Goal: Information Seeking & Learning: Learn about a topic

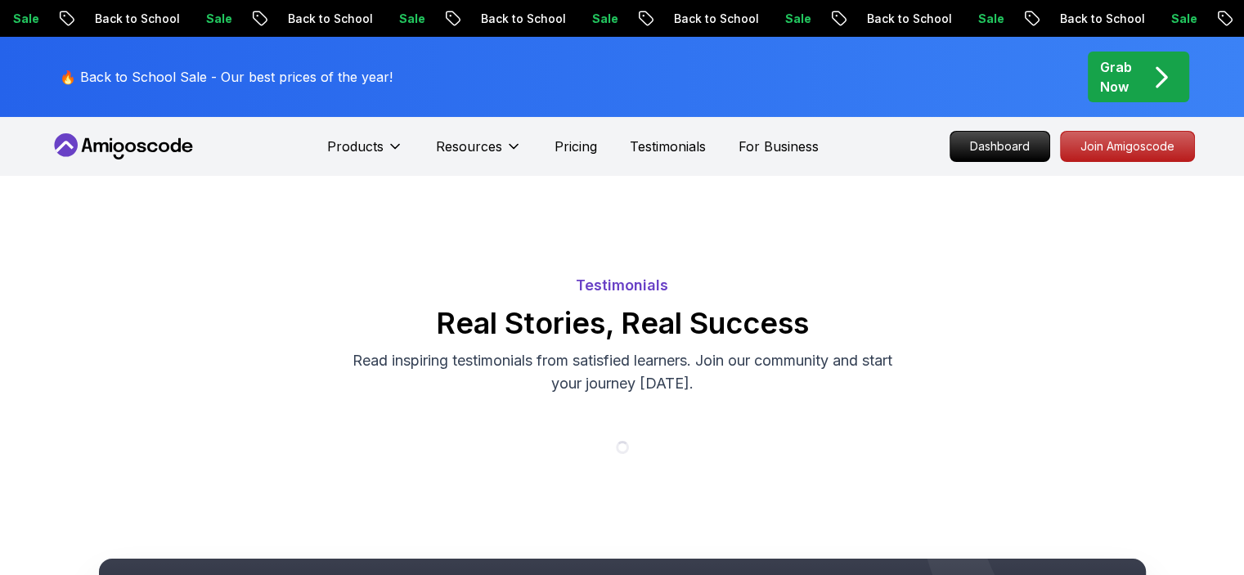
scroll to position [754, 0]
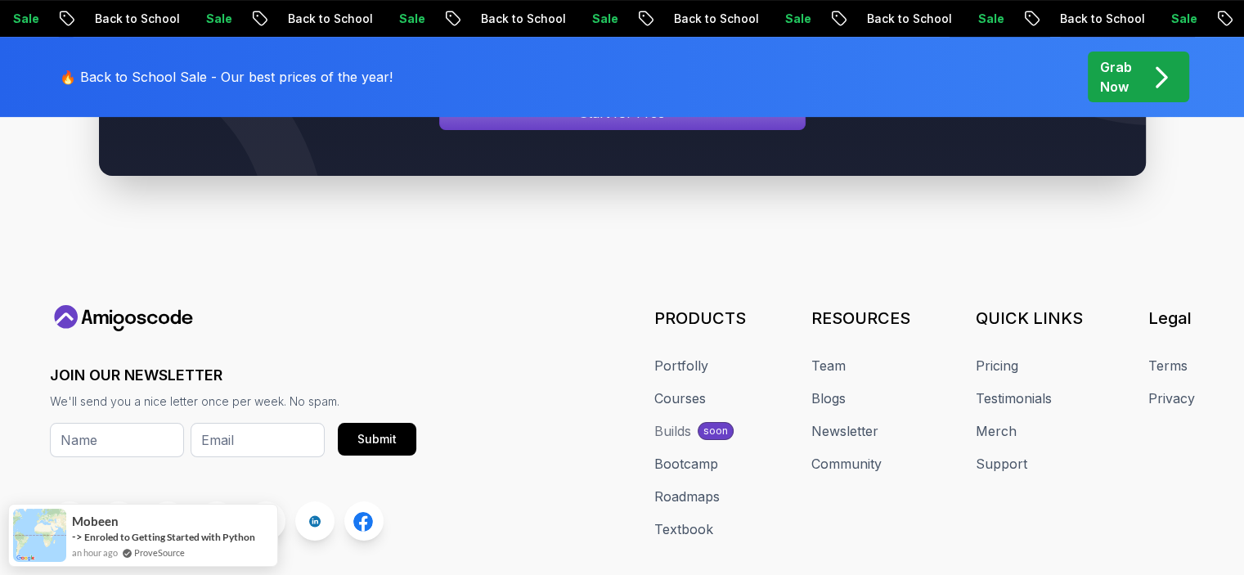
scroll to position [0, 0]
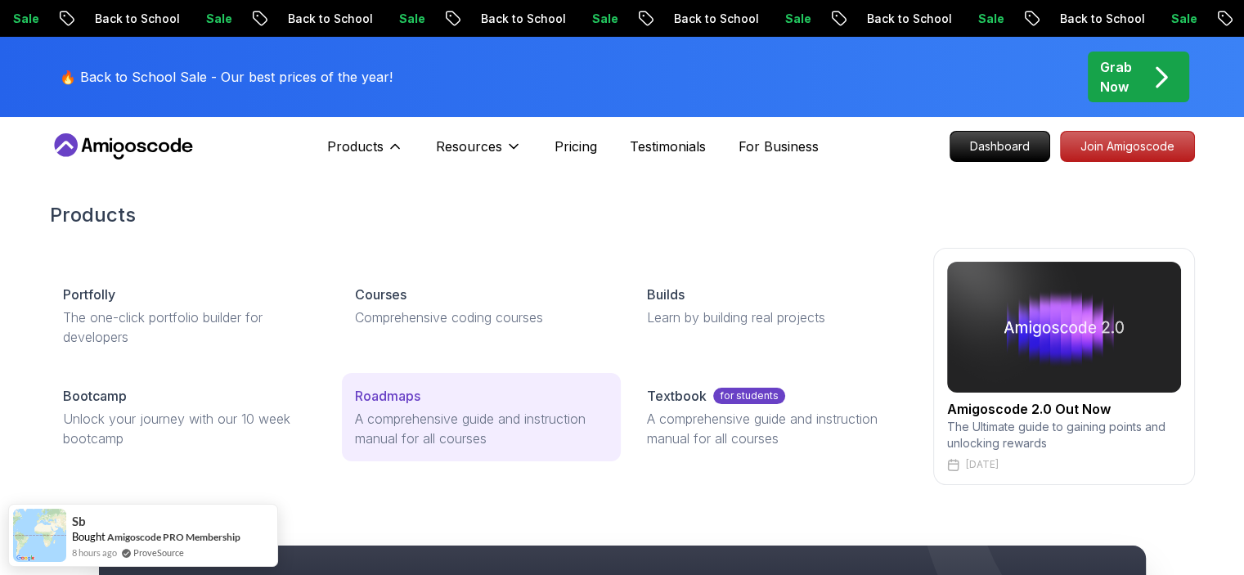
click at [376, 395] on p "Roadmaps" at bounding box center [387, 396] width 65 height 20
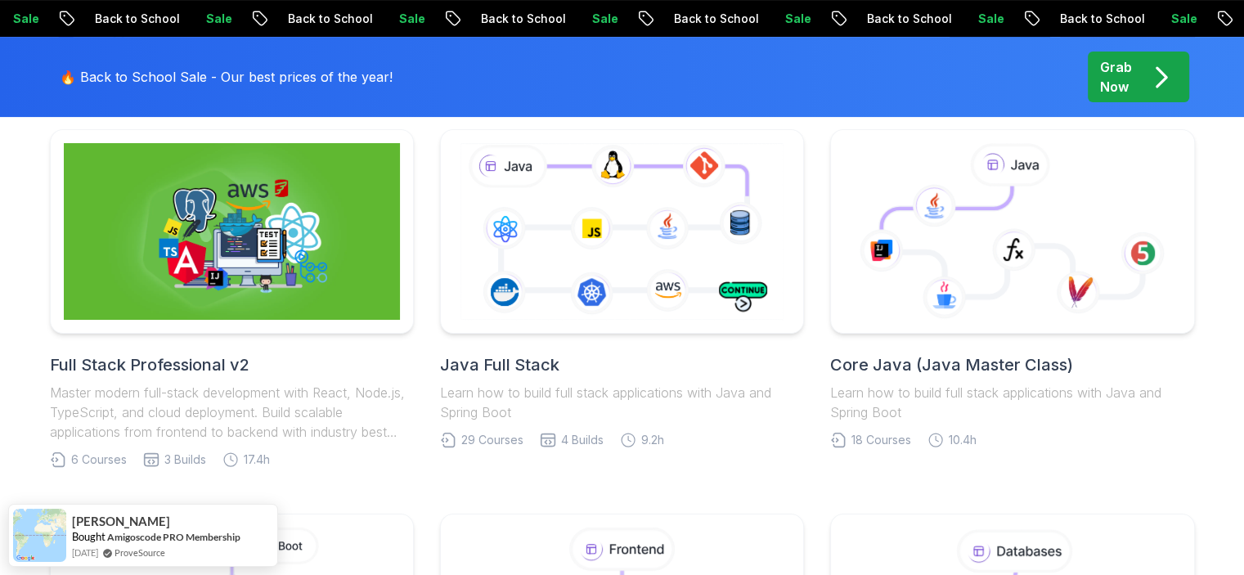
scroll to position [450, 0]
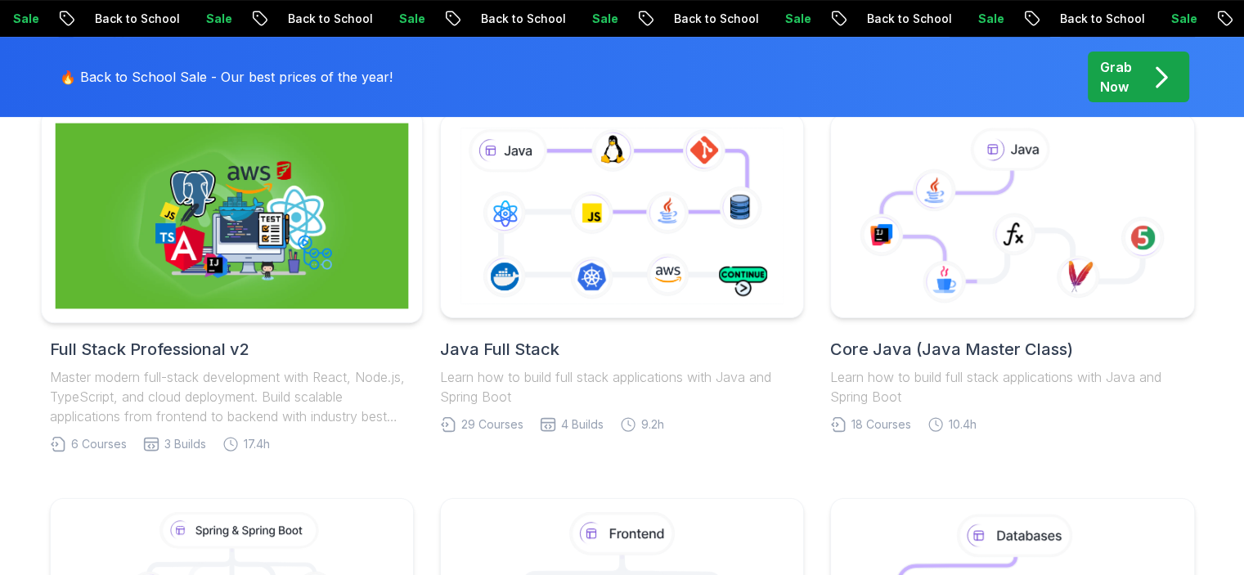
click at [241, 265] on img at bounding box center [231, 217] width 353 height 186
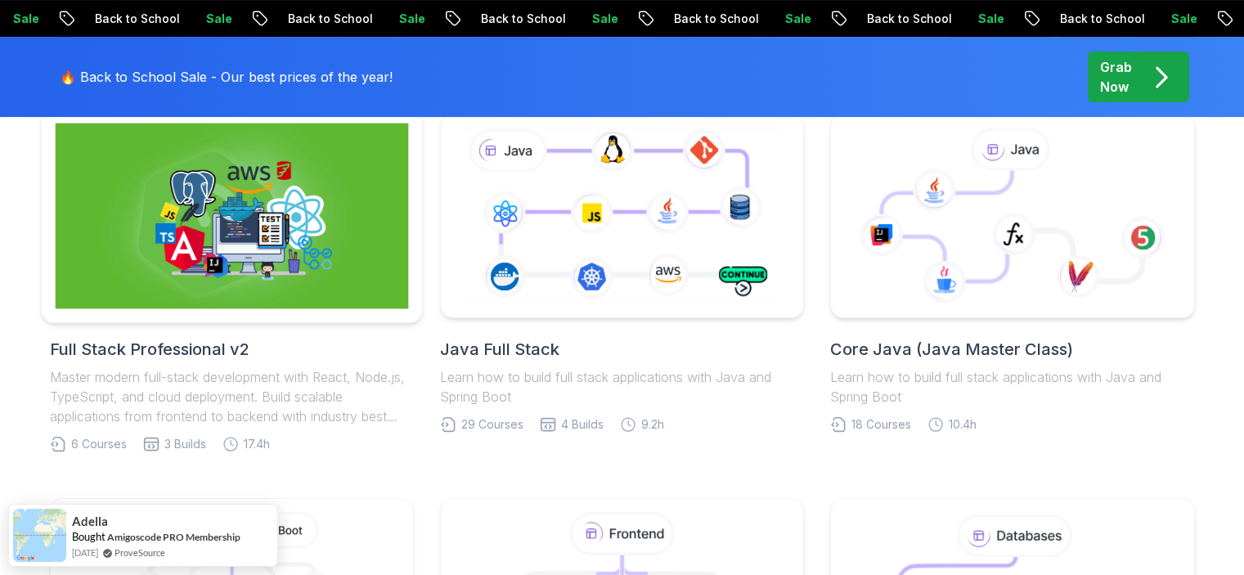
click at [241, 265] on img at bounding box center [231, 217] width 353 height 186
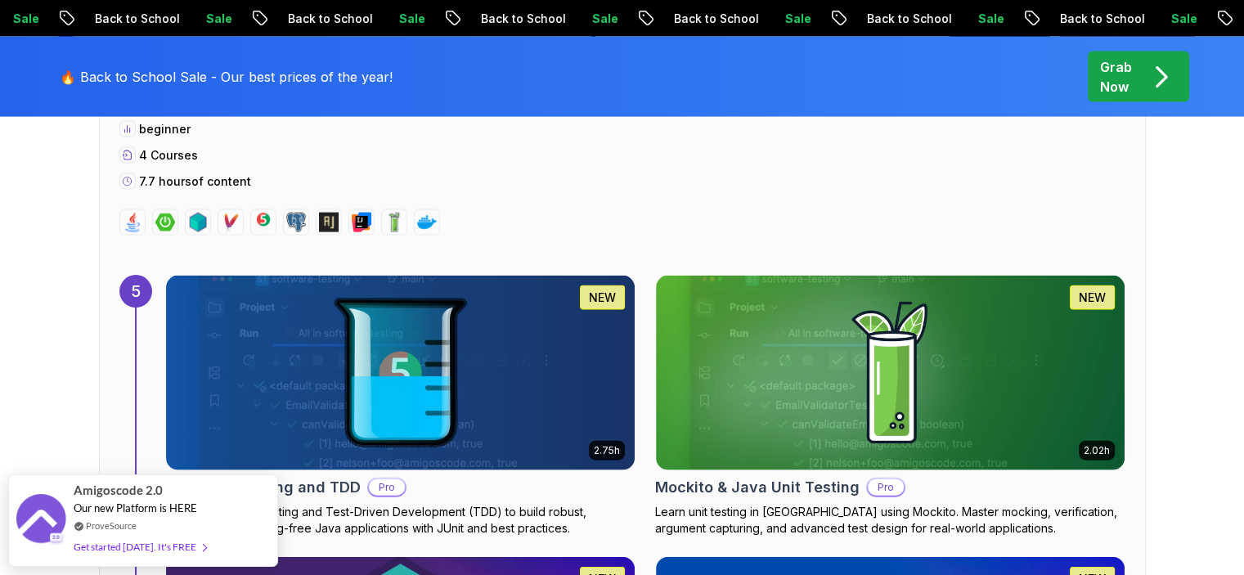
scroll to position [3502, 0]
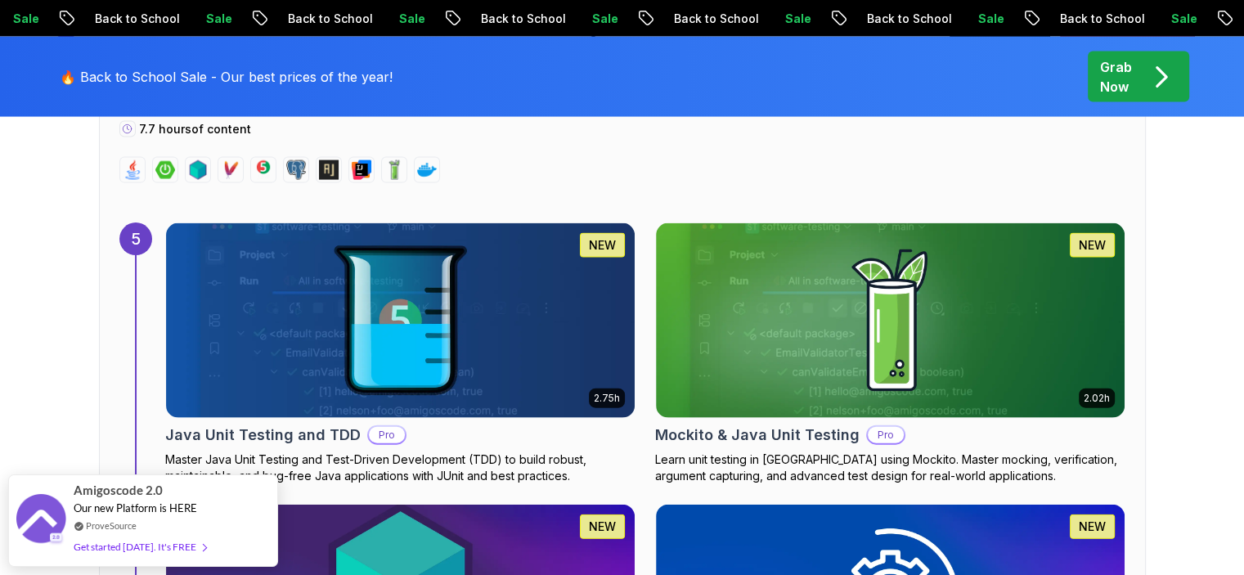
drag, startPoint x: 39, startPoint y: 360, endPoint x: 232, endPoint y: 366, distance: 192.3
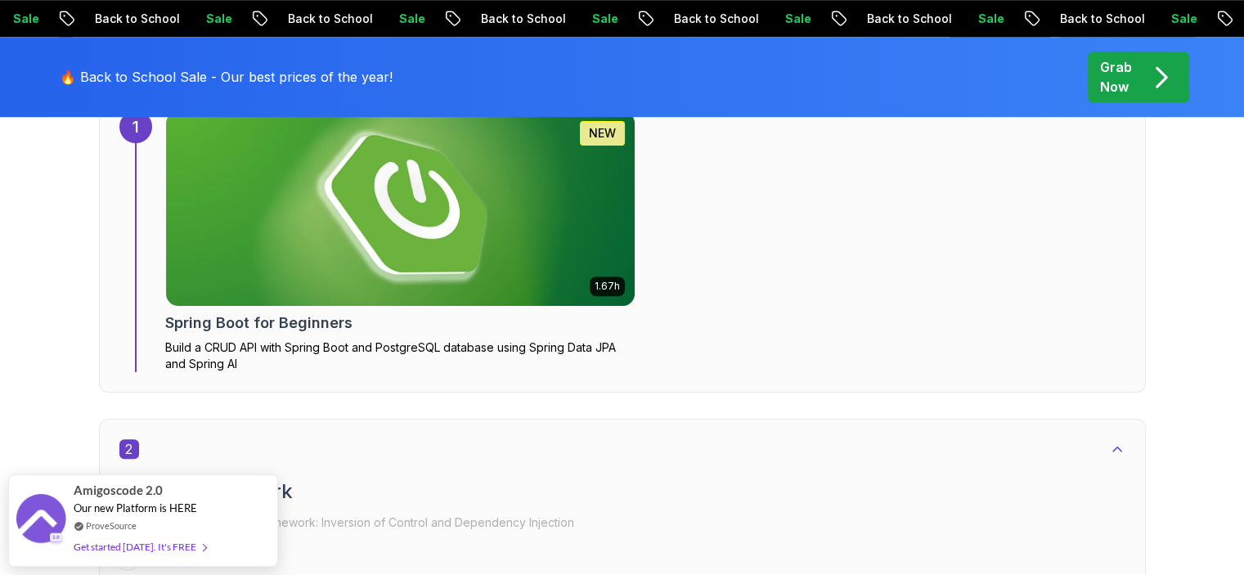
scroll to position [1376, 0]
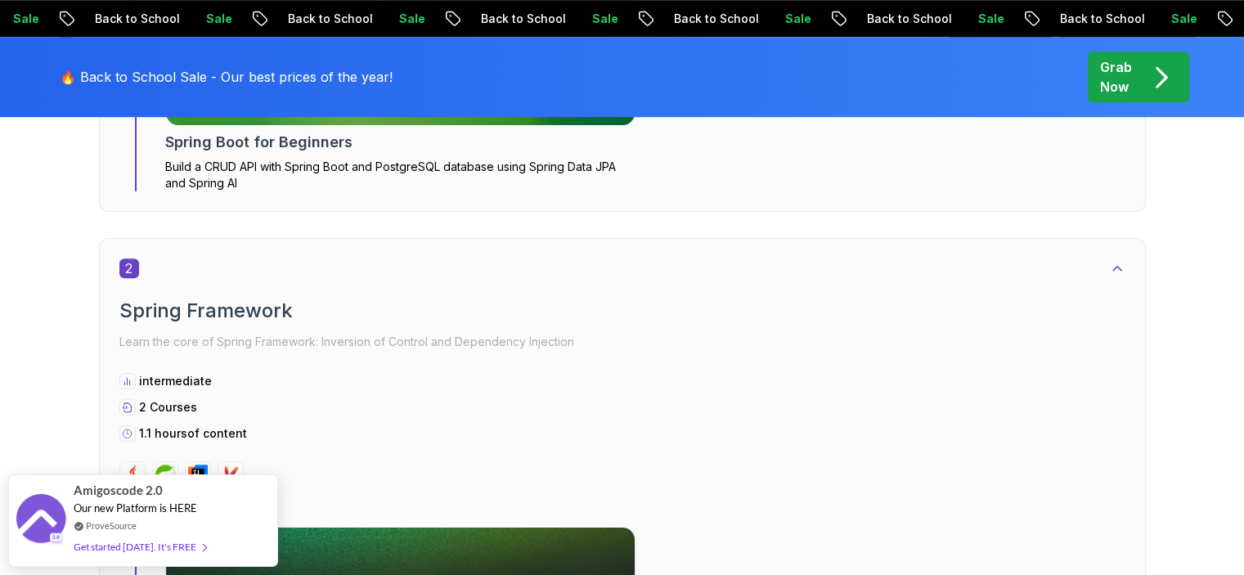
drag, startPoint x: 492, startPoint y: 157, endPoint x: 752, endPoint y: 164, distance: 260.3
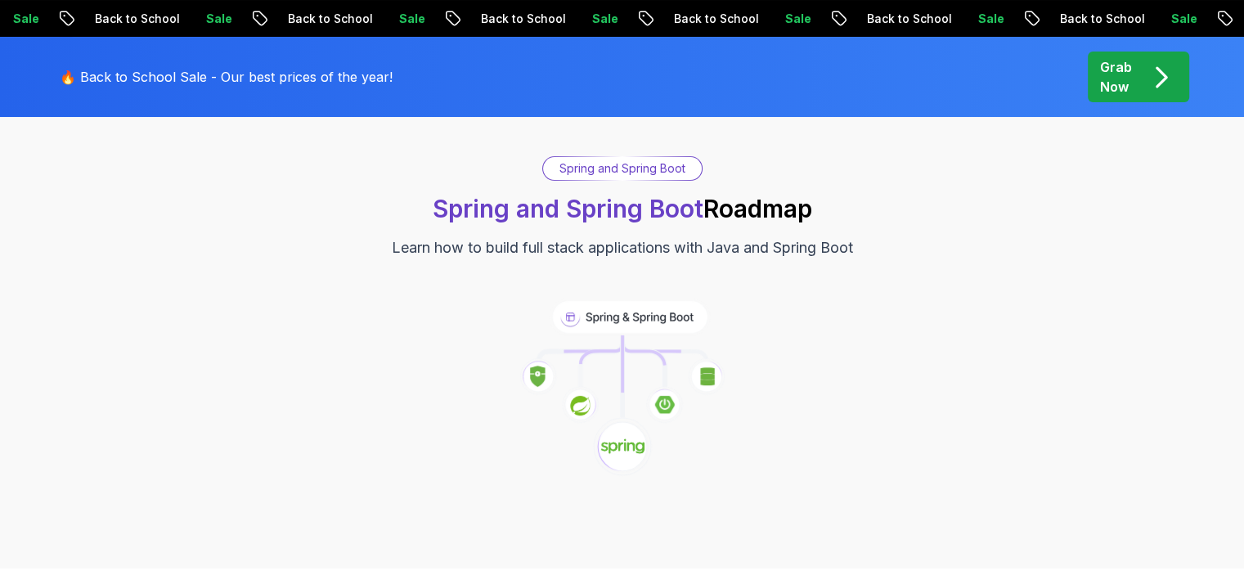
scroll to position [0, 0]
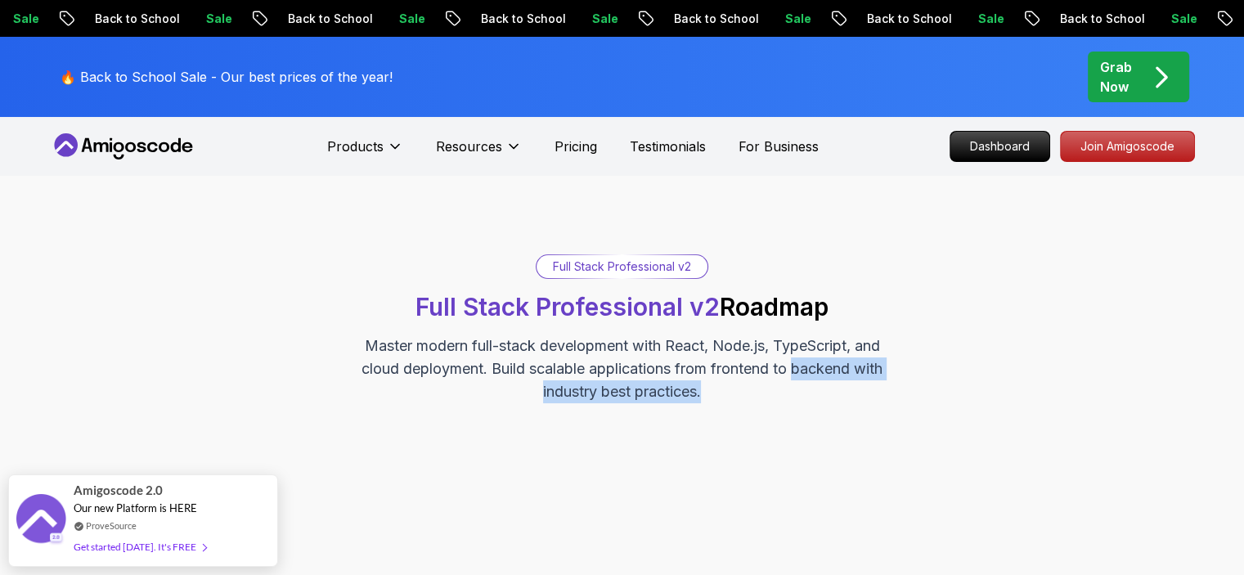
drag, startPoint x: 796, startPoint y: 371, endPoint x: 801, endPoint y: 396, distance: 25.0
click at [801, 396] on p "Master modern full-stack development with React, Node.js, TypeScript, and cloud…" at bounding box center [623, 369] width 550 height 69
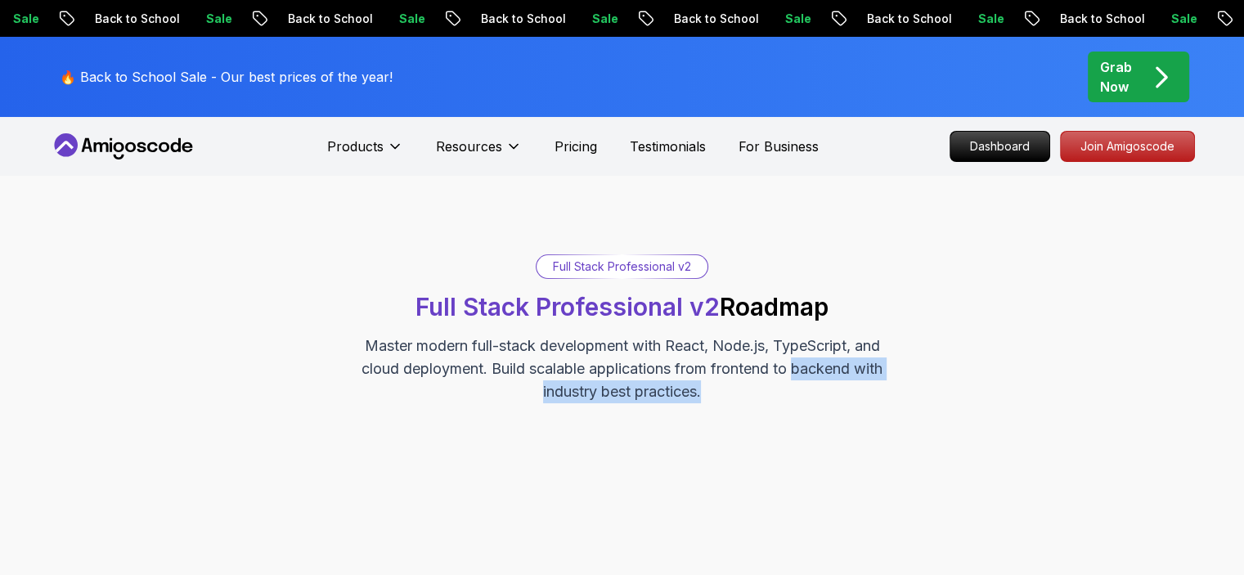
copy p "backend with industry best practices."
